Goal: Check status: Check status

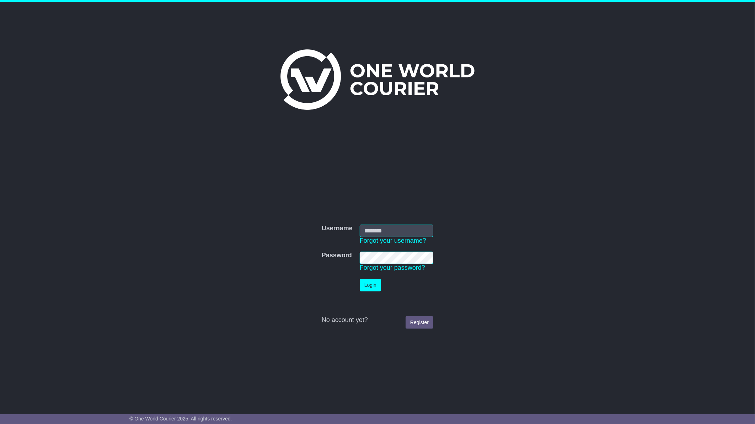
type input "**********"
click at [369, 284] on button "Login" at bounding box center [370, 285] width 21 height 12
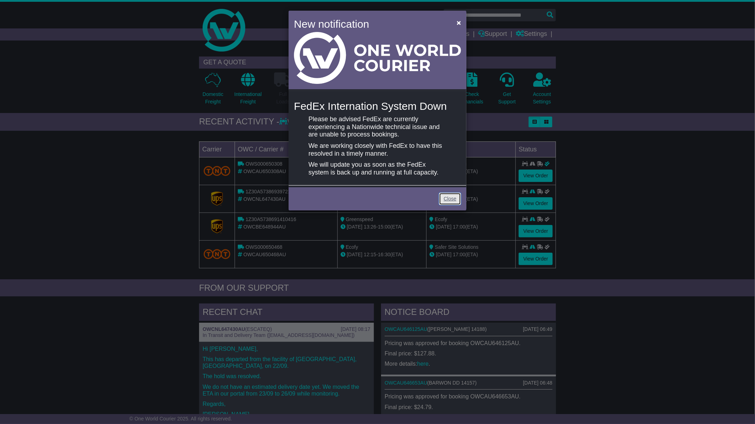
click at [448, 198] on link "Close" at bounding box center [450, 199] width 22 height 12
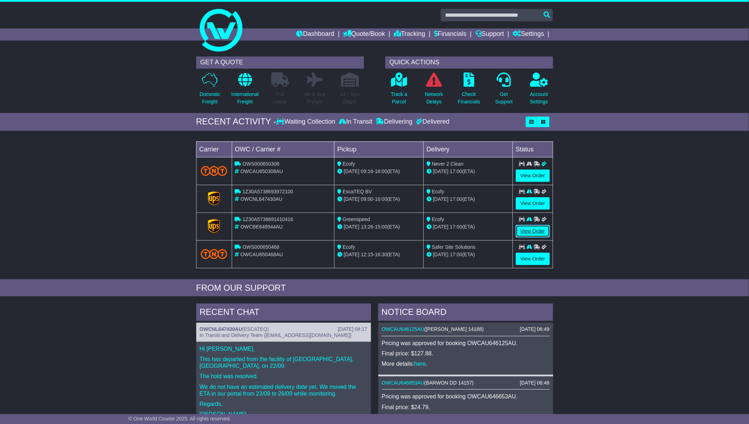
click at [529, 230] on link "View Order" at bounding box center [533, 231] width 34 height 12
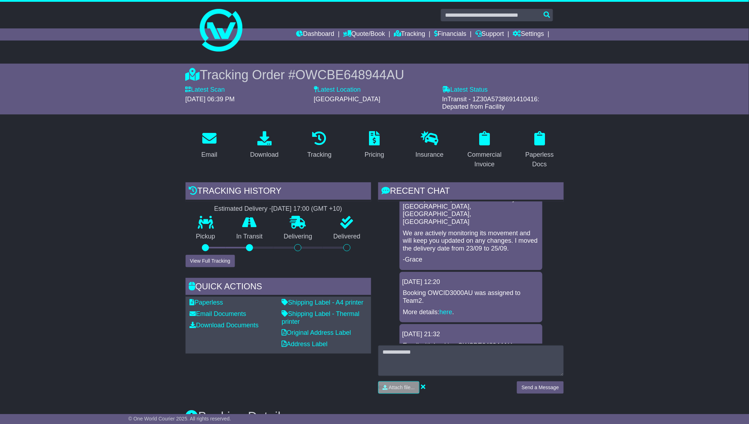
scroll to position [77, 0]
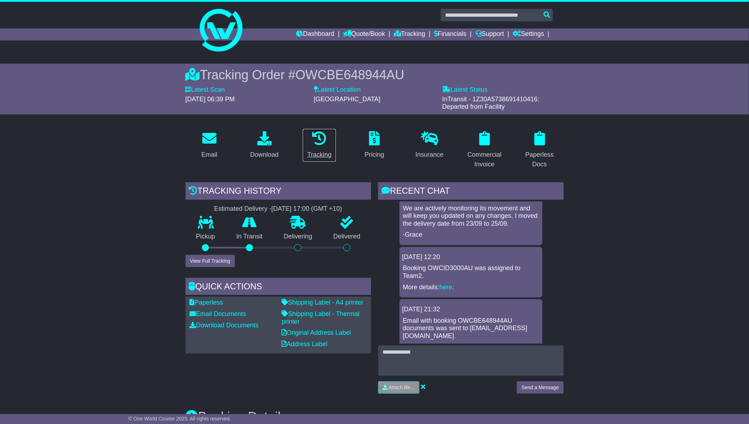
click at [319, 154] on div "Tracking" at bounding box center [319, 155] width 24 height 10
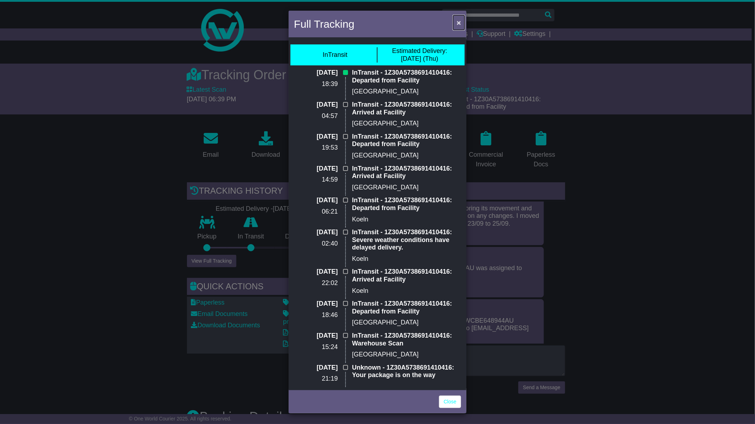
click at [460, 25] on span "×" at bounding box center [459, 22] width 4 height 8
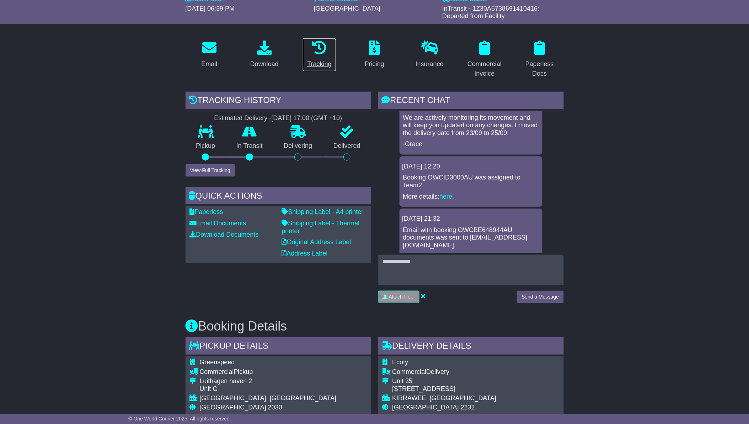
scroll to position [0, 0]
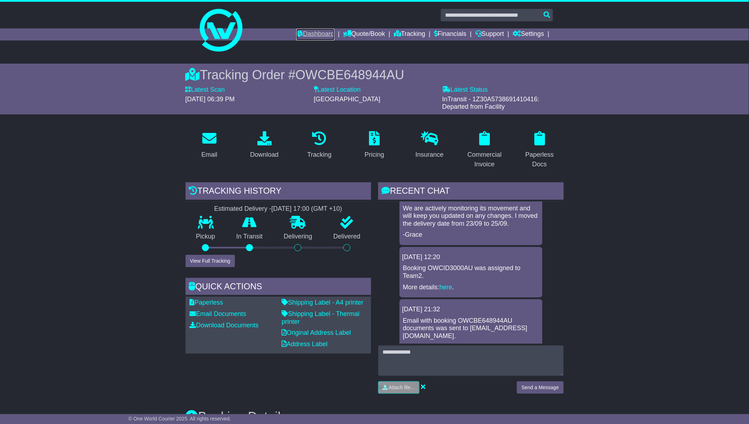
click at [311, 30] on link "Dashboard" at bounding box center [315, 34] width 38 height 12
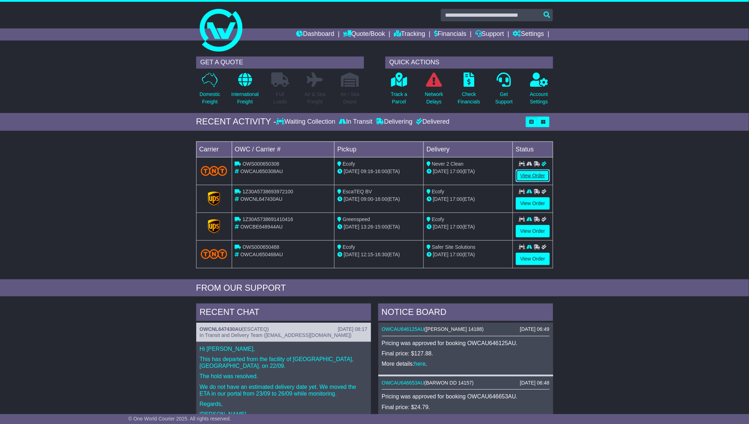
click at [532, 175] on link "View Order" at bounding box center [533, 175] width 34 height 12
